Goal: Book appointment/travel/reservation

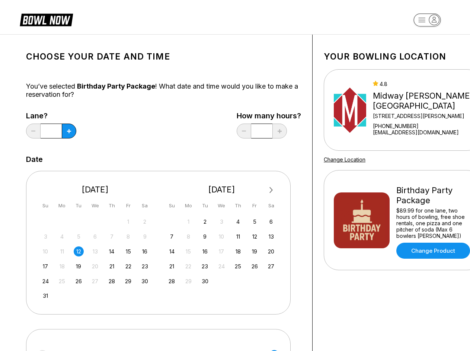
click at [235, 175] on div "Next Month [DATE] Su Mo Tu We Th Fr Sa 27 28 29 30 31 1 2 3 4 5 6 7 8 9 10 11 1…" at bounding box center [158, 242] width 265 height 143
click at [69, 131] on icon at bounding box center [69, 131] width 4 height 4
type input "*"
click at [271, 190] on span "Next Month" at bounding box center [271, 190] width 0 height 9
click at [128, 222] on div "5" at bounding box center [128, 222] width 10 height 10
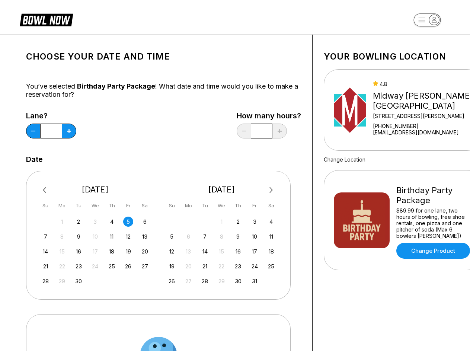
click at [145, 222] on div "6" at bounding box center [145, 222] width 10 height 10
click at [45, 236] on div "7" at bounding box center [46, 237] width 10 height 10
click at [62, 236] on div "8" at bounding box center [62, 237] width 10 height 10
